Goal: Information Seeking & Learning: Find specific fact

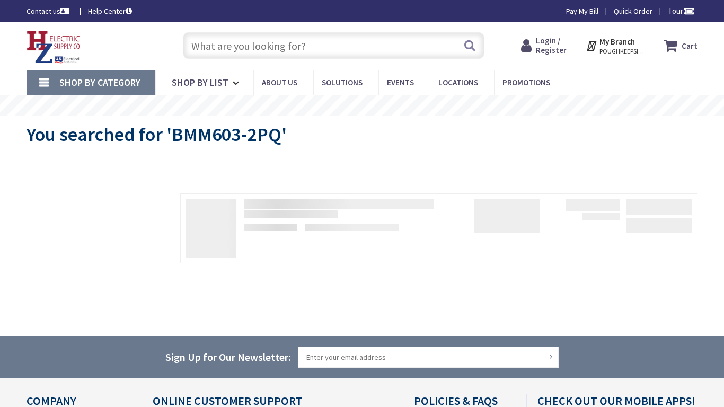
type input "[US_STATE][GEOGRAPHIC_DATA], [GEOGRAPHIC_DATA]"
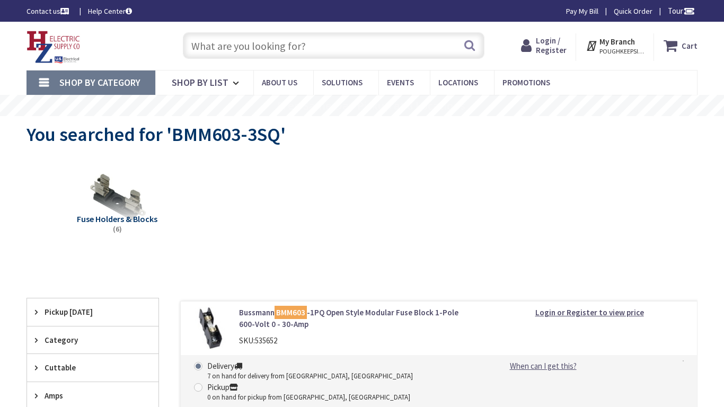
type input "[US_STATE][GEOGRAPHIC_DATA], [GEOGRAPHIC_DATA]"
